Goal: Navigation & Orientation: Find specific page/section

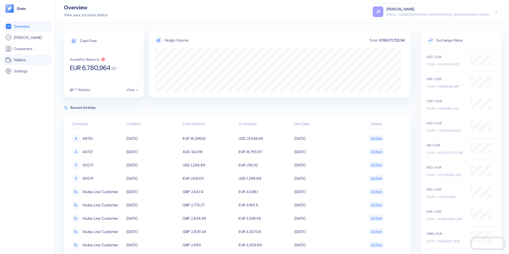
click at [26, 58] on span "Wallets" at bounding box center [20, 59] width 12 height 5
